Goal: Information Seeking & Learning: Learn about a topic

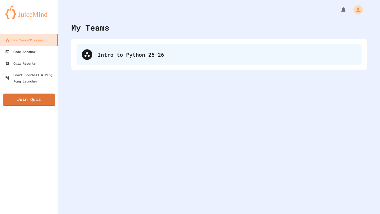
click at [136, 56] on div "Intro to Python 25-26" at bounding box center [227, 55] width 259 height 8
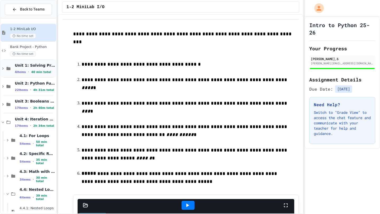
scroll to position [84, 0]
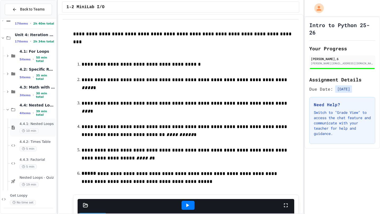
click at [37, 123] on span "4.4.1: Nested Loops" at bounding box center [38, 124] width 36 height 4
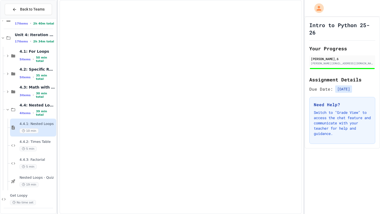
scroll to position [78, 0]
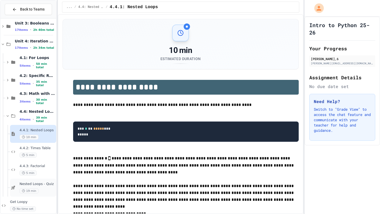
click at [40, 186] on span "Nested Loops - Quiz" at bounding box center [38, 184] width 36 height 4
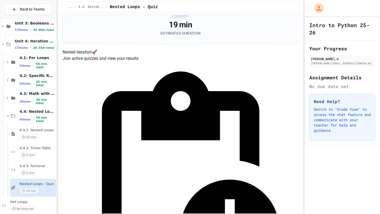
scroll to position [79, 0]
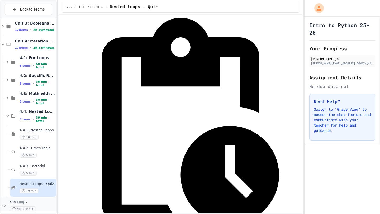
click at [35, 206] on div "Get Loopy No time set" at bounding box center [32, 206] width 45 height 12
